Goal: Feedback & Contribution: Contribute content

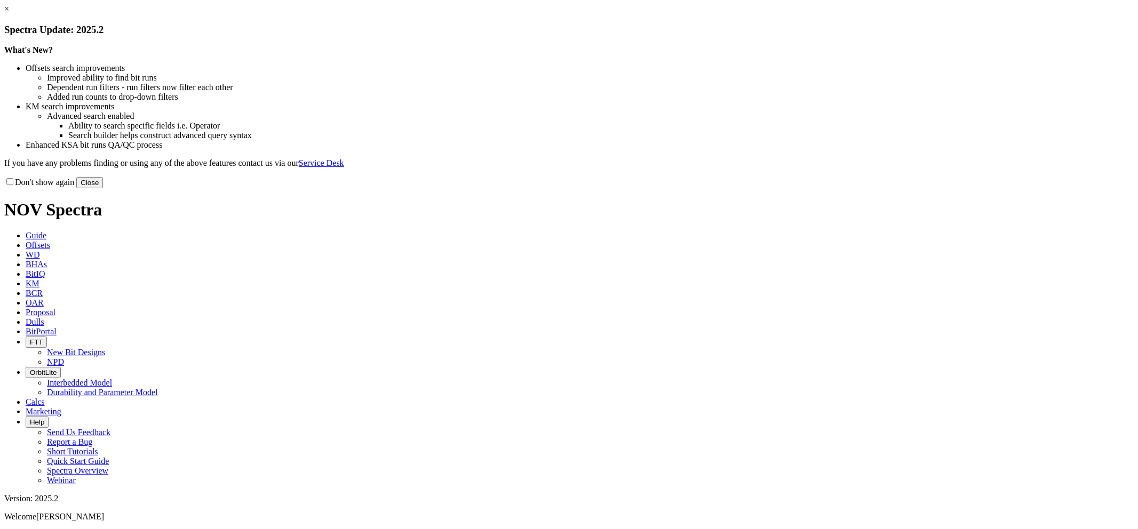
click at [103, 188] on button "Close" at bounding box center [89, 182] width 27 height 11
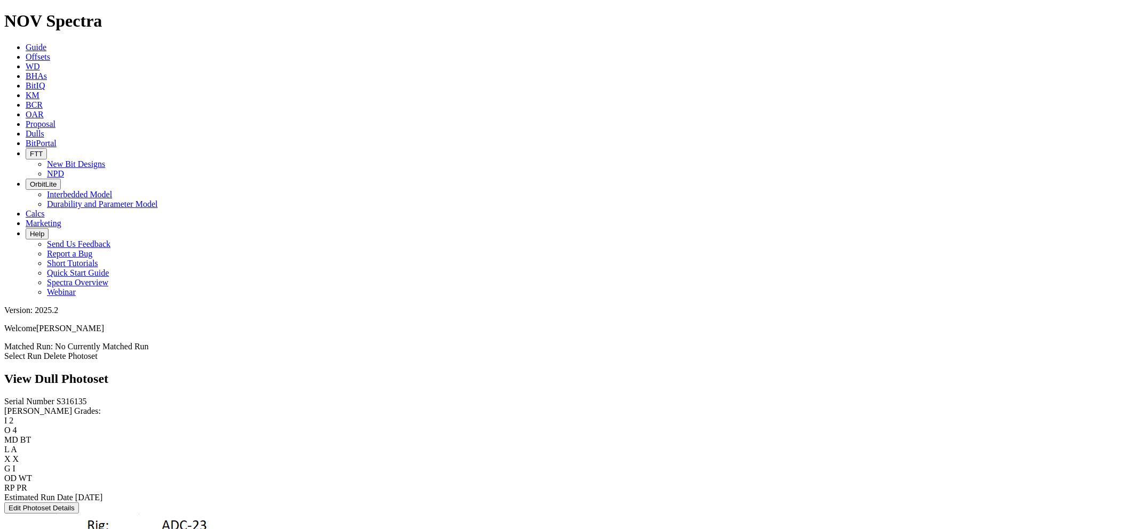
click at [26, 129] on icon at bounding box center [26, 133] width 0 height 9
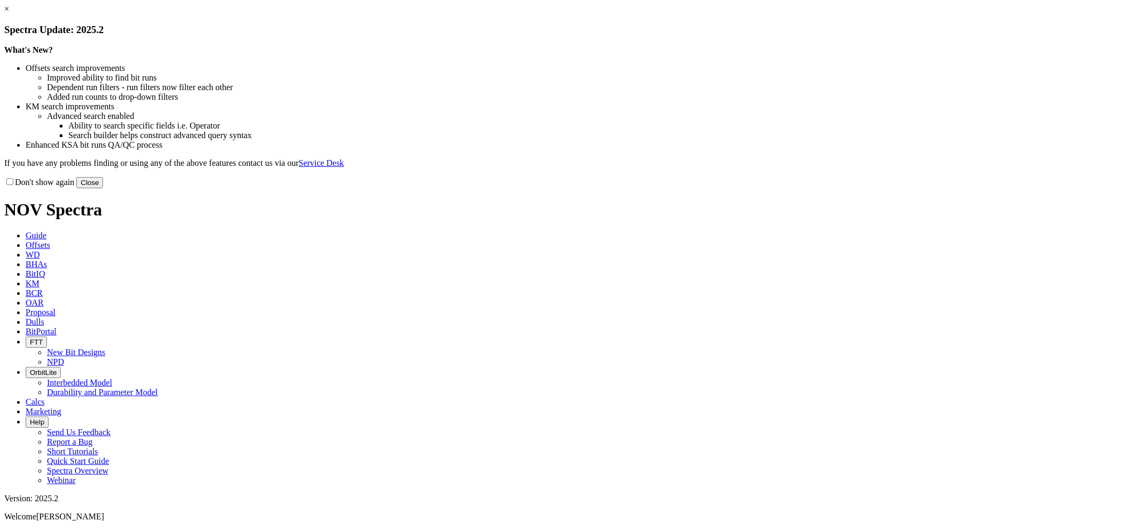
click at [9, 13] on link "×" at bounding box center [6, 8] width 5 height 9
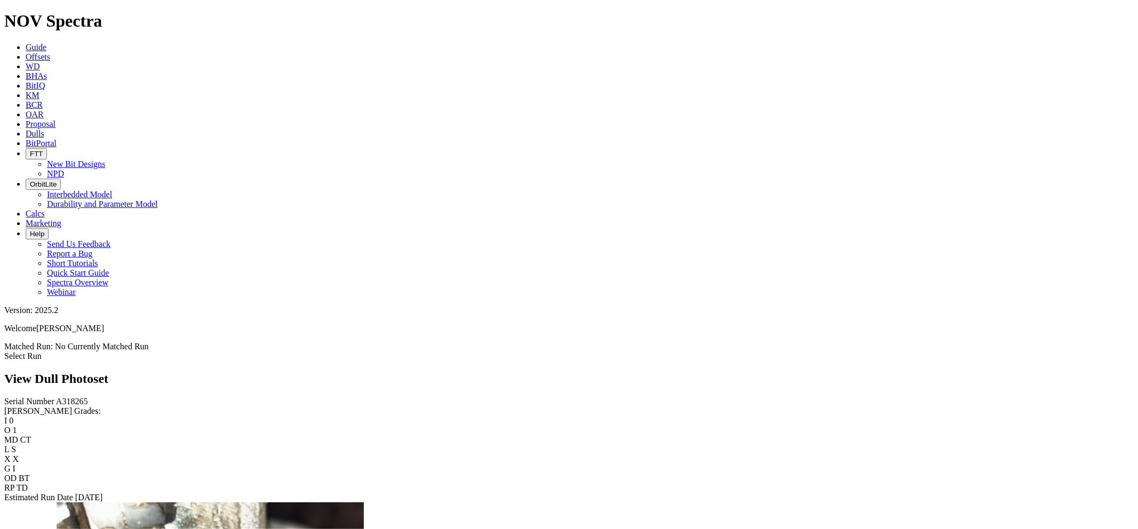
click at [46, 43] on link "Guide" at bounding box center [36, 47] width 21 height 9
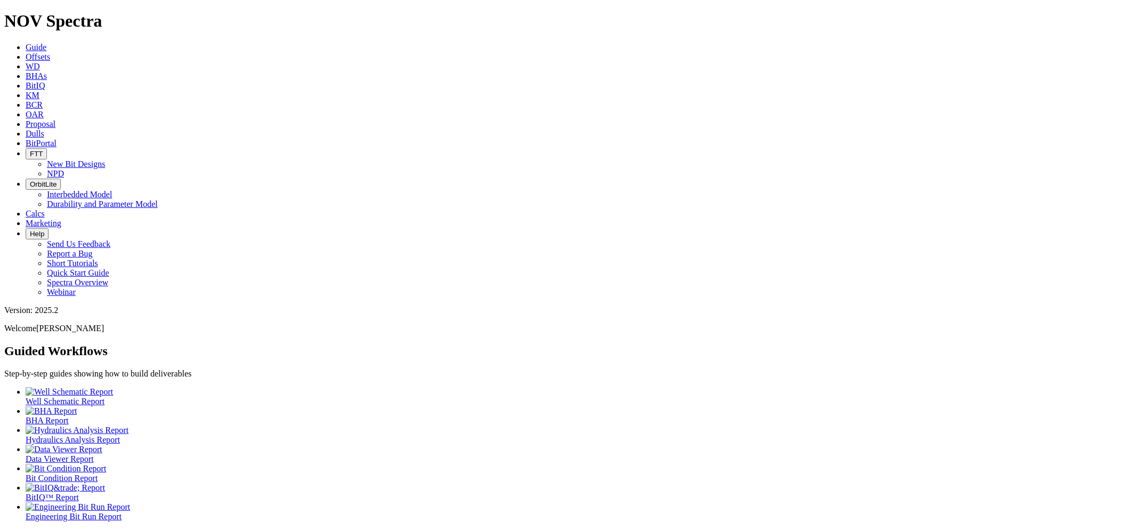
click at [44, 129] on link "Dulls" at bounding box center [35, 133] width 19 height 9
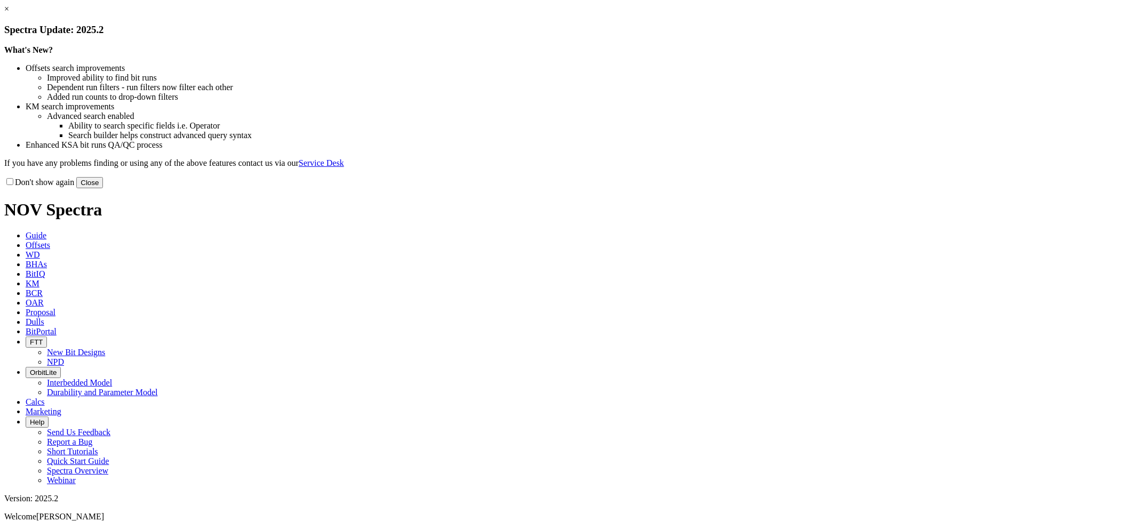
click at [103, 188] on button "Close" at bounding box center [89, 182] width 27 height 11
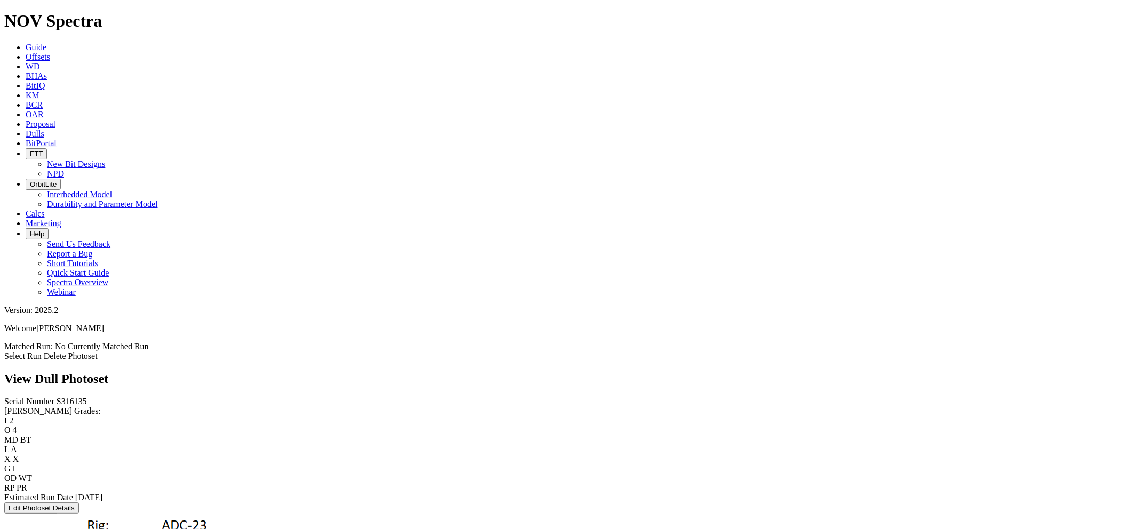
scroll to position [0, 0]
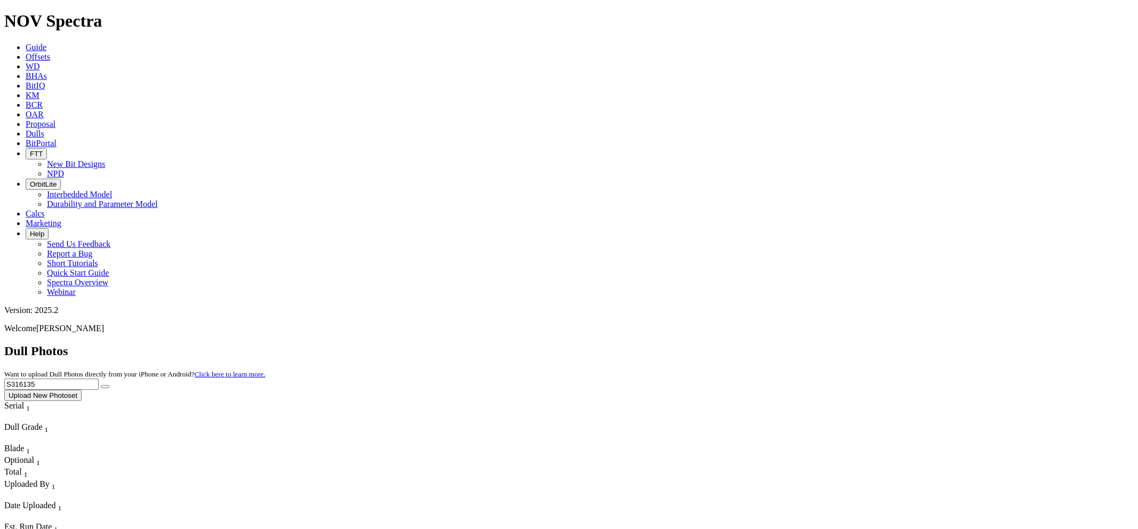
drag, startPoint x: 923, startPoint y: 45, endPoint x: 845, endPoint y: 45, distance: 77.3
click at [845, 344] on div "Dull Photos Want to upload Dull Photos directly from your iPhone or Android? Cl…" at bounding box center [568, 372] width 1129 height 57
paste input "20761"
type input "S320761"
click at [101, 385] on button "submit" at bounding box center [105, 386] width 9 height 3
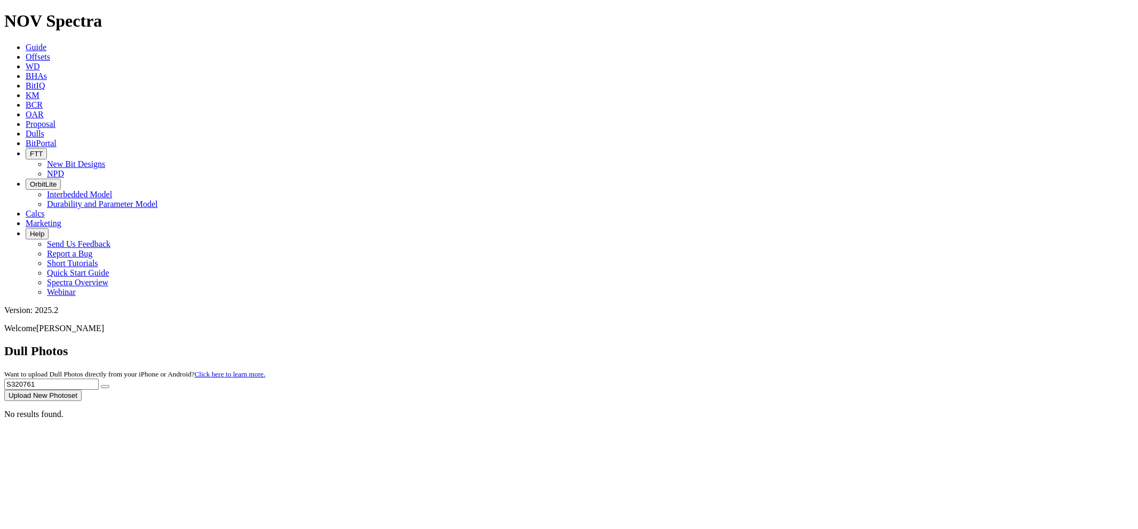
click at [44, 129] on span "Dulls" at bounding box center [35, 133] width 19 height 9
click at [26, 129] on icon at bounding box center [26, 133] width 0 height 9
click at [26, 119] on icon at bounding box center [26, 123] width 0 height 9
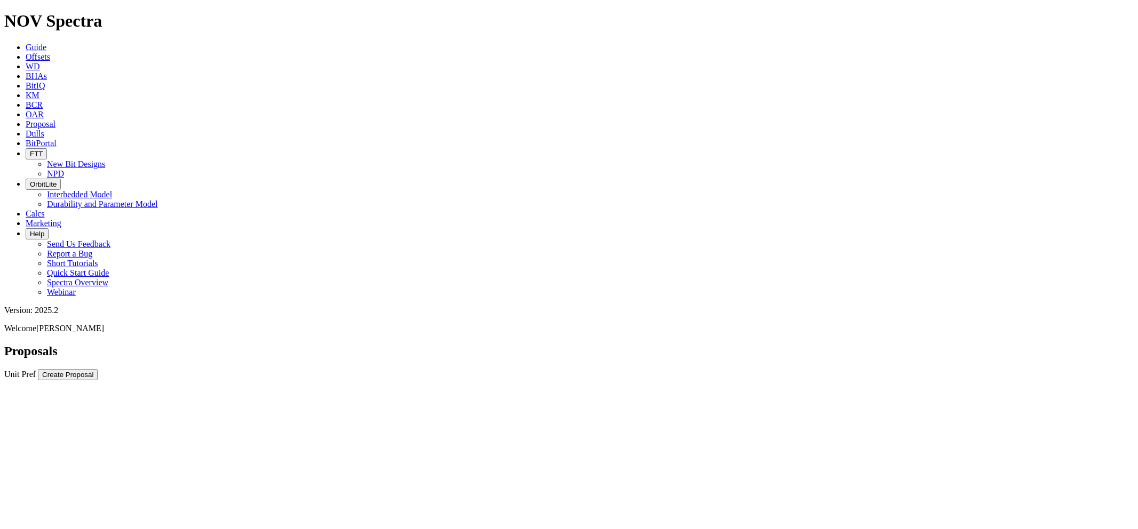
click at [44, 129] on link "Dulls" at bounding box center [35, 133] width 19 height 9
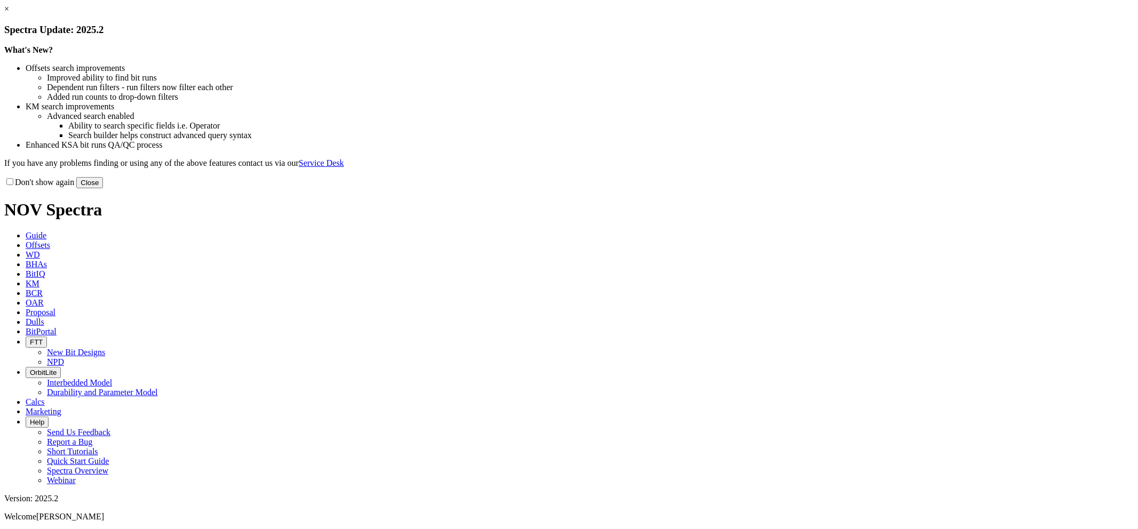
click at [9, 13] on link "×" at bounding box center [6, 8] width 5 height 9
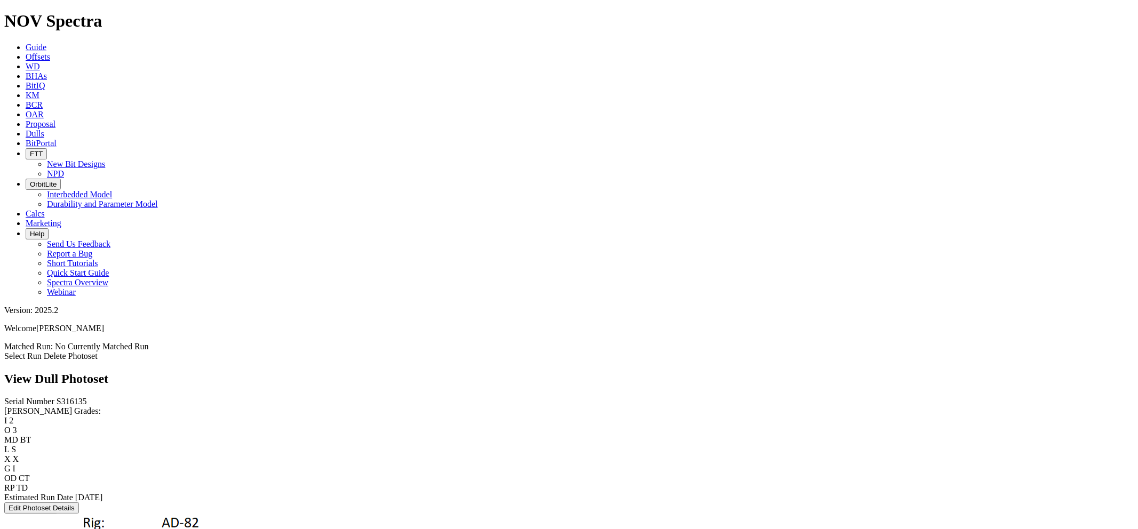
scroll to position [711, 0]
click at [50, 502] on button "Edit Photoset Details" at bounding box center [41, 507] width 75 height 11
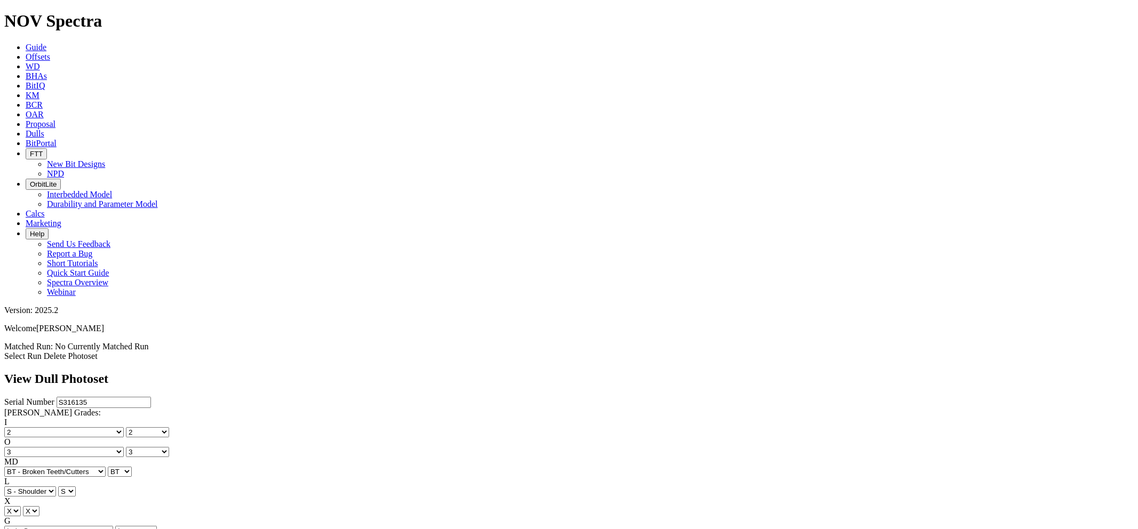
scroll to position [0, 0]
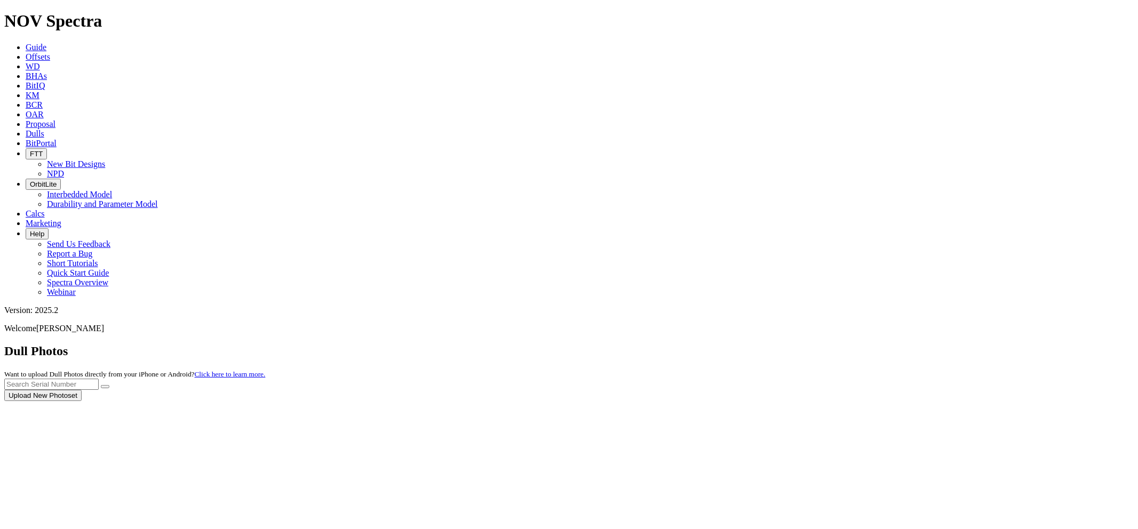
click at [898, 401] on div at bounding box center [568, 401] width 1129 height 0
click at [892, 401] on div at bounding box center [568, 401] width 1129 height 0
paste input "S317243"
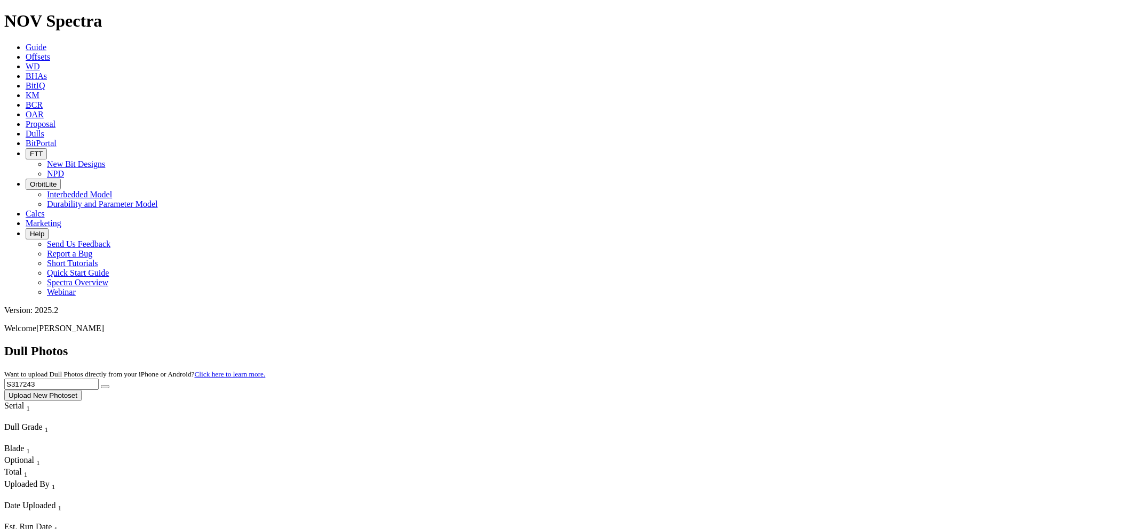
type input "S317243"
click at [101, 385] on button "submit" at bounding box center [105, 386] width 9 height 3
click at [82, 390] on button "Upload New Photoset" at bounding box center [42, 395] width 77 height 11
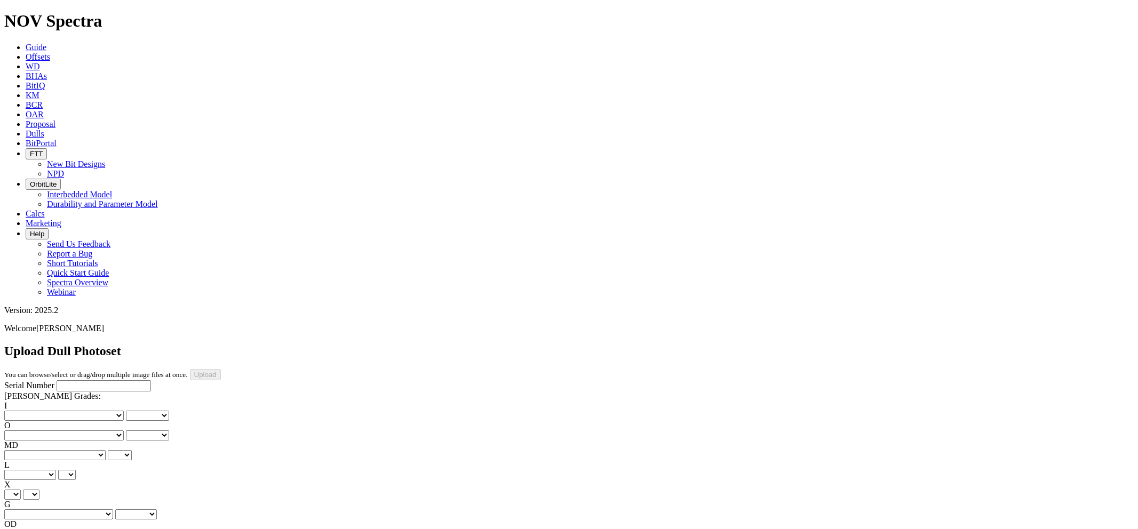
click at [57, 380] on input "Serial Number" at bounding box center [104, 385] width 94 height 11
paste input "S317243"
type input "S317243"
click at [59, 411] on select "No lost, worn or damaged cutters 0 1 2 3 4 5 6 7 8 No diamond table left on any…" at bounding box center [63, 416] width 119 height 10
select select "number:1"
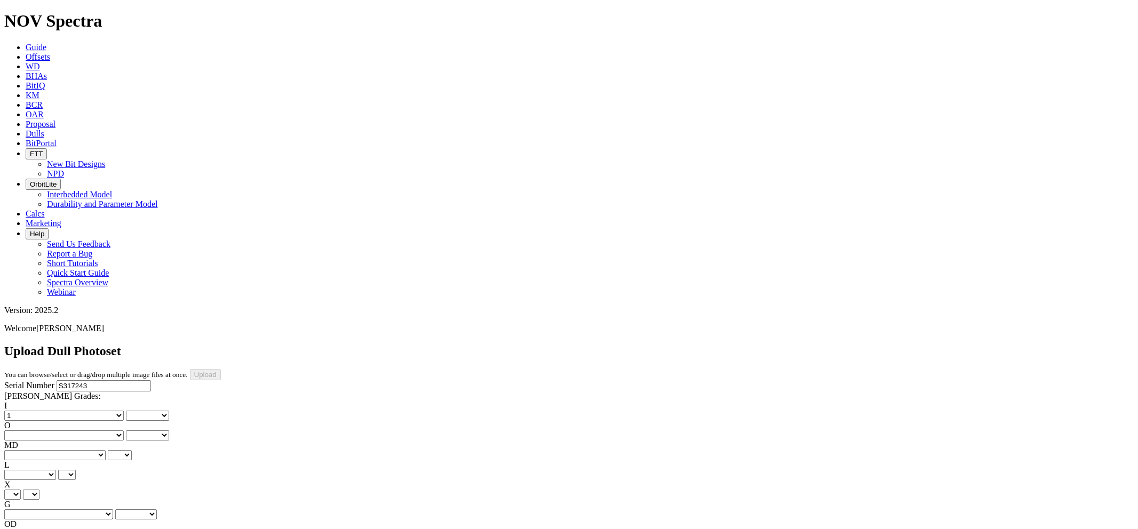
click at [21, 411] on select "No lost, worn or damaged cutters 0 1 2 3 4 5 6 7 8 No diamond table left on any…" at bounding box center [63, 416] width 119 height 10
select select "number:1"
click at [110, 430] on select "No lost, worn or damaged cutters 0 1 2 3 4 5 6 7 8 No diamond table left on any…" at bounding box center [63, 435] width 119 height 10
select select "number:1"
click at [75, 430] on select "No lost, worn or damaged cutters 0 1 2 3 4 5 6 7 8 No diamond table left on any…" at bounding box center [63, 435] width 119 height 10
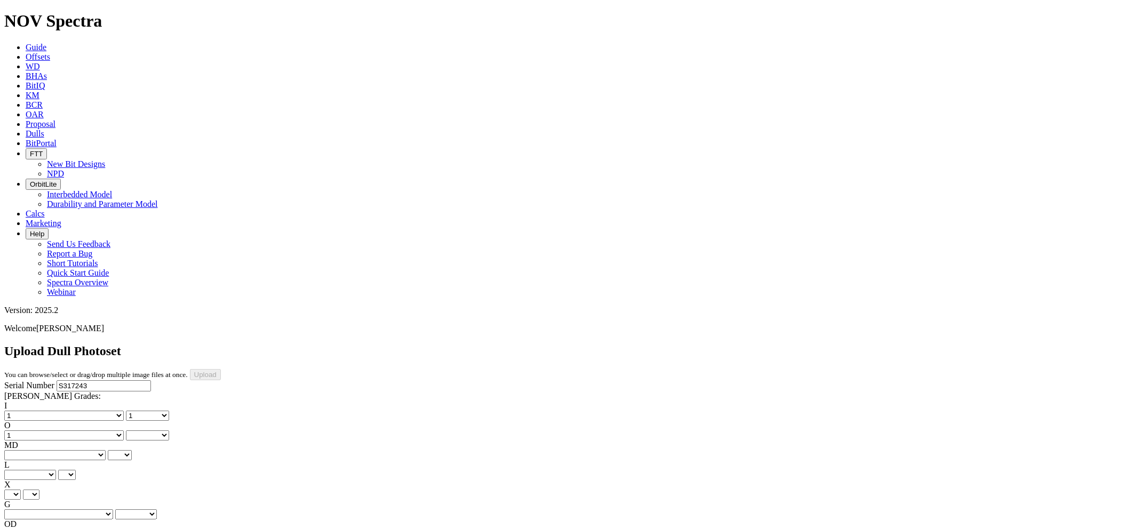
select select "number:1"
click at [54, 450] on select "BF - Bond Failure BT - Broken Teeth/Cutters BU - Balled Up Bit CR - Cored CT - …" at bounding box center [54, 455] width 101 height 10
select select "string:WT"
click at [21, 450] on select "BF - Bond Failure BT - Broken Teeth/Cutters BU - Balled Up Bit CR - Cored CT - …" at bounding box center [54, 455] width 101 height 10
select select "string:WT"
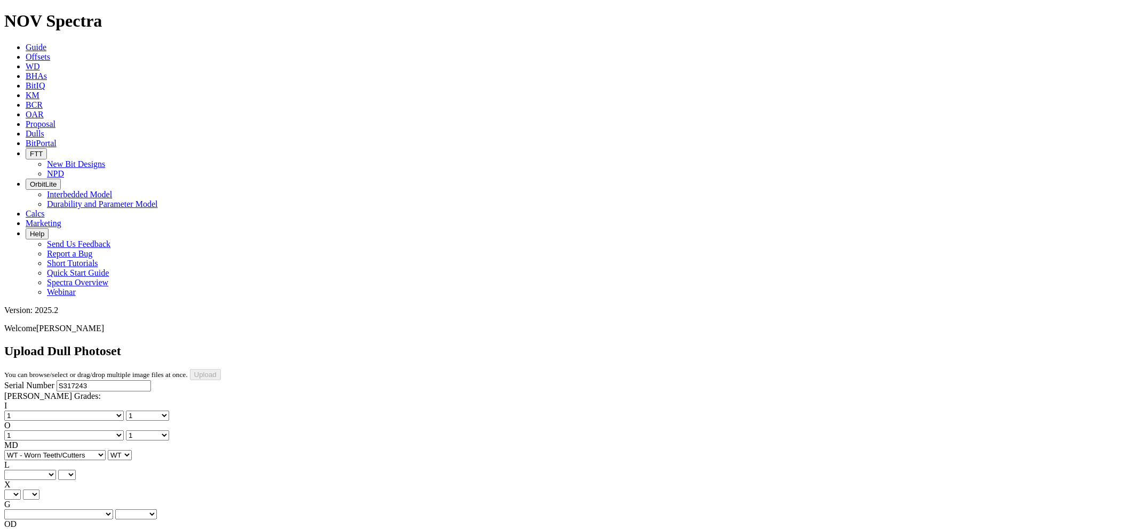
click at [56, 470] on select "A - All C - Cone G - Gauge N - Nose S - Shoulder T - Taper" at bounding box center [30, 475] width 52 height 10
select select "string:A"
click at [56, 470] on select "A - All C - Cone G - Gauge N - Nose S - Shoulder T - Taper" at bounding box center [30, 475] width 52 height 10
select select "string:A"
click at [21, 490] on select "X" at bounding box center [12, 495] width 17 height 10
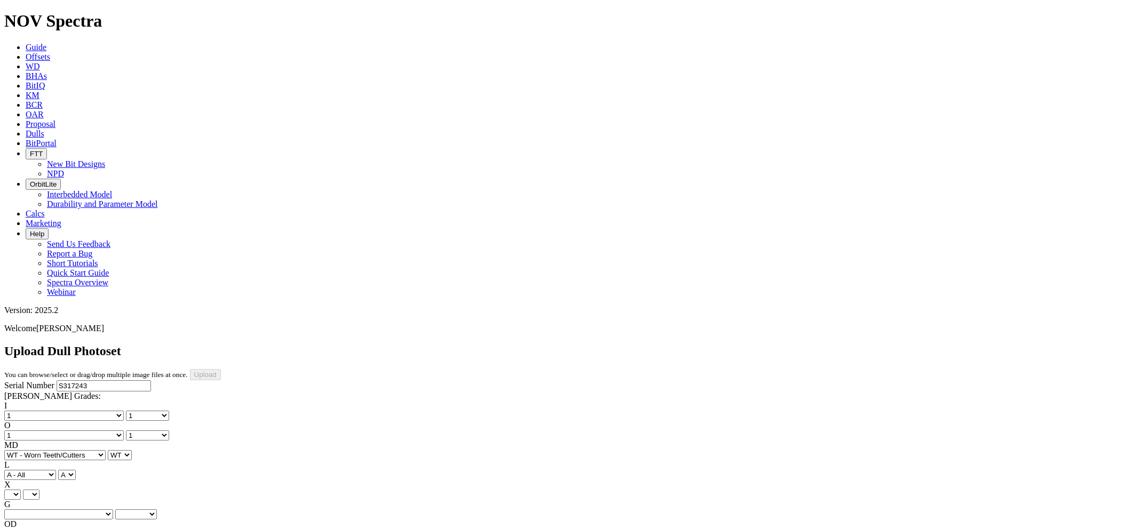
select select "string:X"
click at [21, 490] on select "X" at bounding box center [12, 495] width 17 height 10
select select "string:X"
click at [110, 509] on select "Unknown I - In Gauge 1 - 1/16 in Undergauge" 2 - 2/16 in Undergauge = ⅛ in" 8 -…" at bounding box center [58, 514] width 109 height 10
select select "string:I"
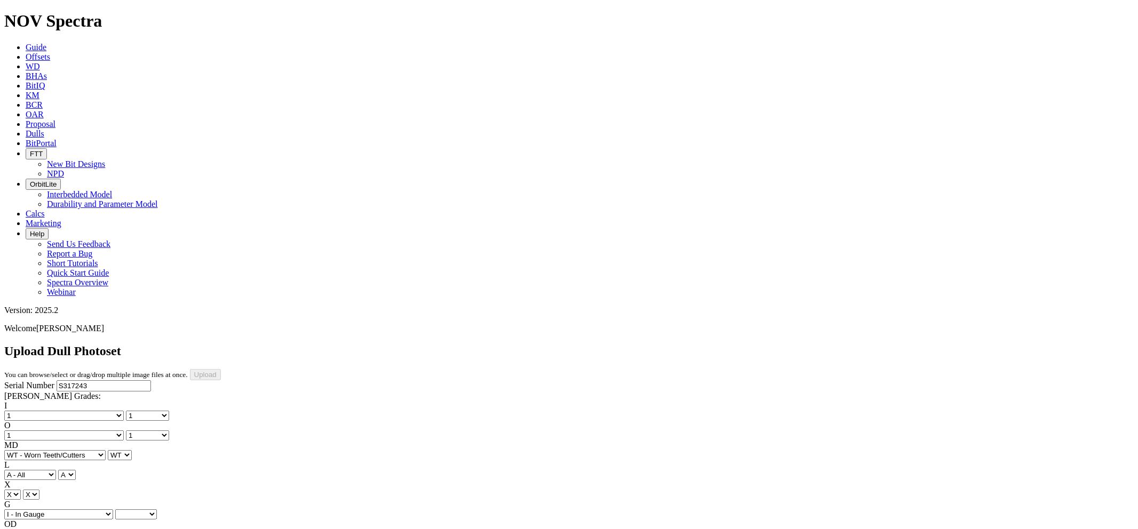
click at [75, 509] on select "Unknown I - In Gauge 1 - 1/16 in Undergauge" 2 - 2/16 in Undergauge = ⅛ in" 8 -…" at bounding box center [58, 514] width 109 height 10
select select "string:I"
click at [62, 529] on select "BF - Bond Failure BT - Broken Teeth/Cutters BU - Balled Up Bit CR - Cored CT - …" at bounding box center [54, 534] width 101 height 10
select select "string:NO"
click at [21, 529] on select "BF - Bond Failure BT - Broken Teeth/Cutters BU - Balled Up Bit CR - Cored CT - …" at bounding box center [54, 534] width 101 height 10
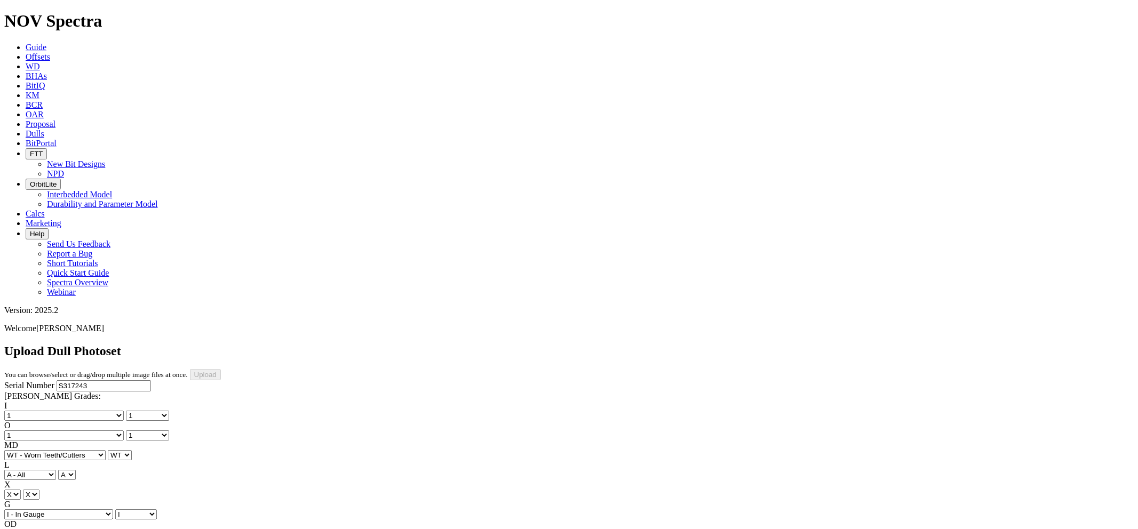
select select "string:NO"
select select "string:TD"
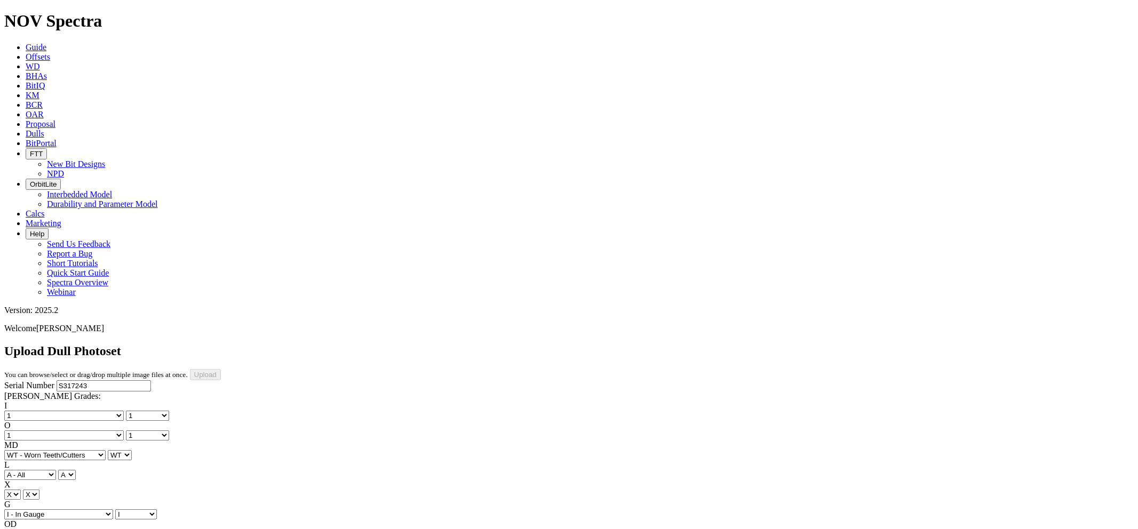
type input "[DATE]"
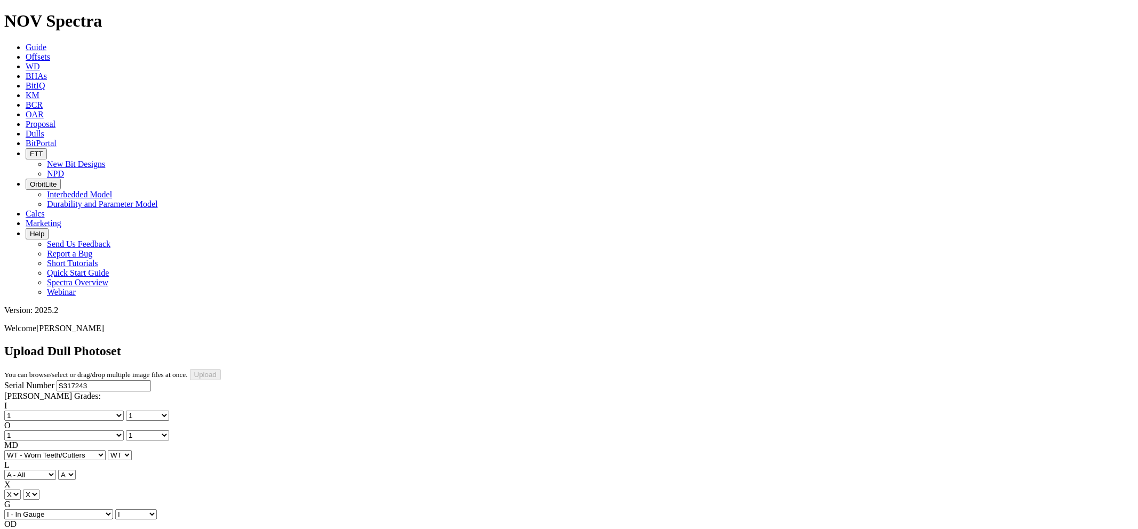
select select "number:1"
select select "string:WT"
select select "string:I"
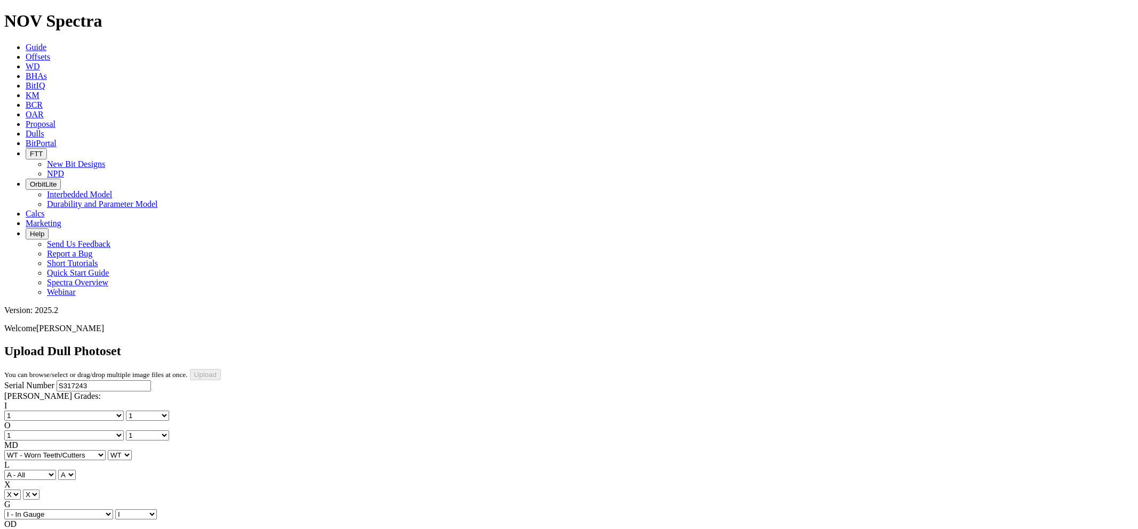
select select "string:NO"
select select "string:TD"
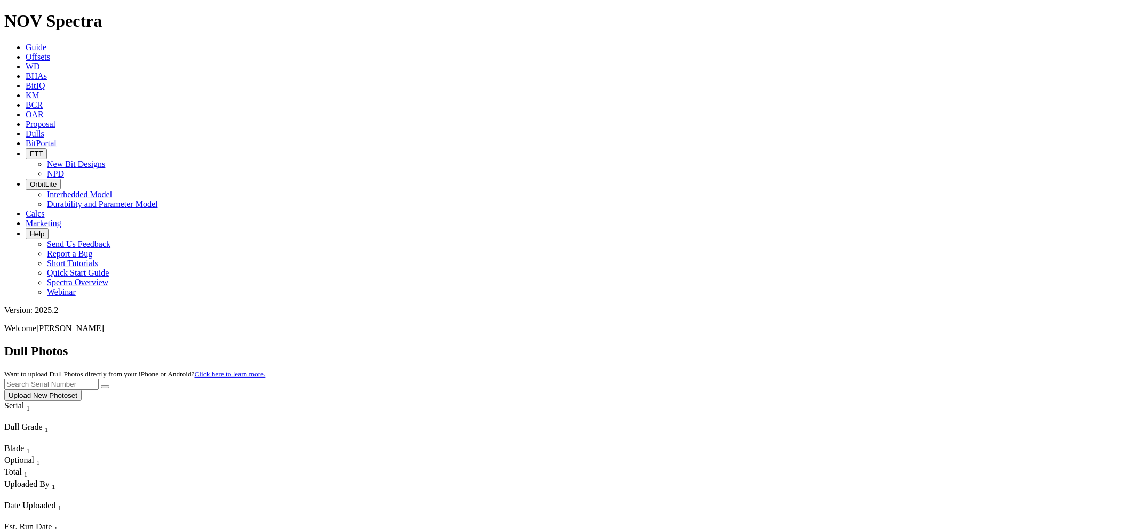
paste input "T303788"
type input "T303788"
click at [101, 385] on button "submit" at bounding box center [105, 386] width 9 height 3
click at [82, 390] on button "Upload New Photoset" at bounding box center [42, 395] width 77 height 11
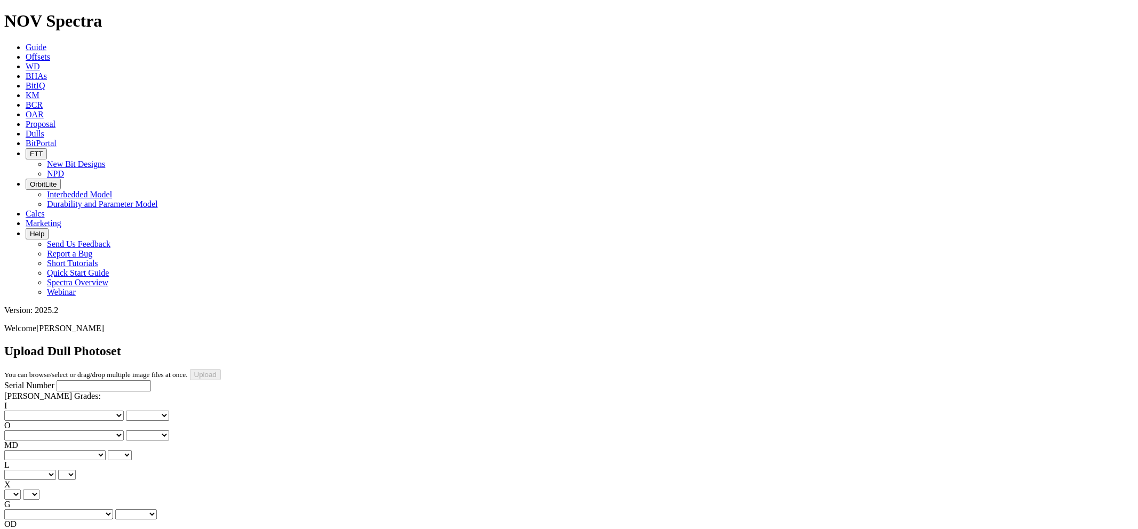
drag, startPoint x: 638, startPoint y: 123, endPoint x: 565, endPoint y: 123, distance: 73.1
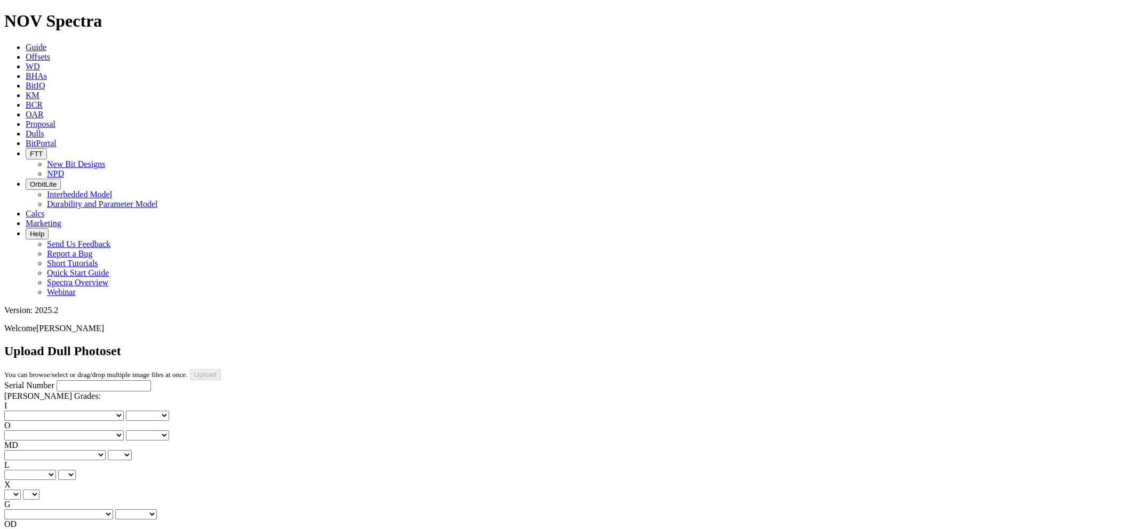
drag, startPoint x: 926, startPoint y: 81, endPoint x: 935, endPoint y: 84, distance: 9.6
drag, startPoint x: 947, startPoint y: 83, endPoint x: 912, endPoint y: 83, distance: 35.2
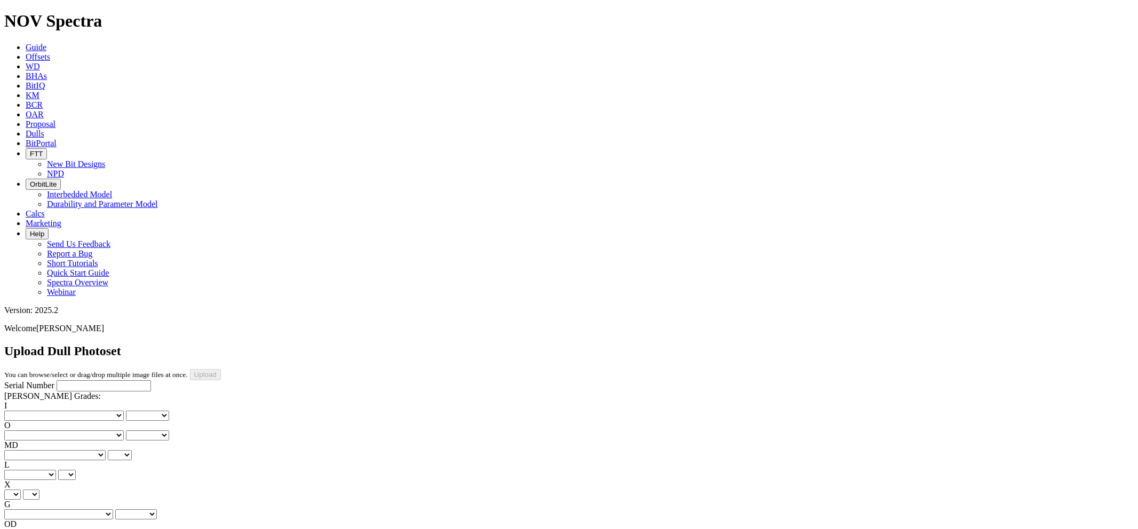
drag, startPoint x: 919, startPoint y: 125, endPoint x: 843, endPoint y: 125, distance: 75.7
